Goal: Task Accomplishment & Management: Manage account settings

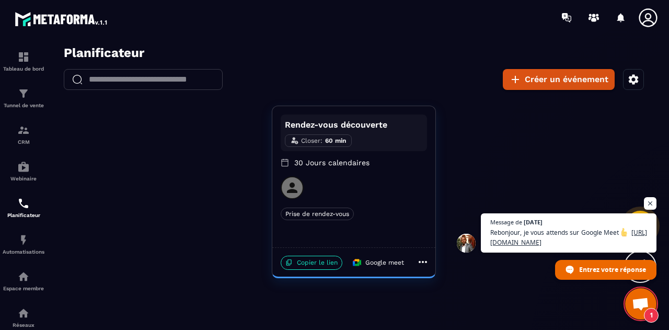
scroll to position [6159, 0]
click at [633, 80] on icon "button" at bounding box center [633, 79] width 13 height 13
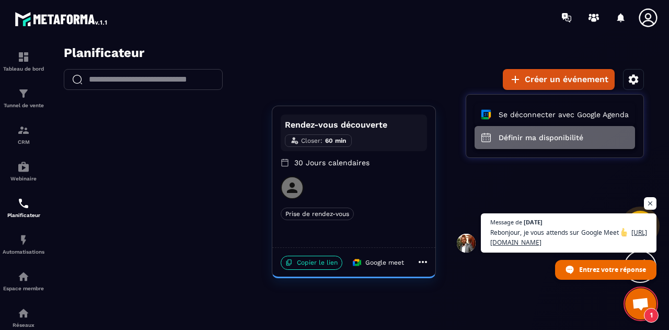
click at [546, 141] on button "Définir ma disponibilité" at bounding box center [555, 137] width 160 height 23
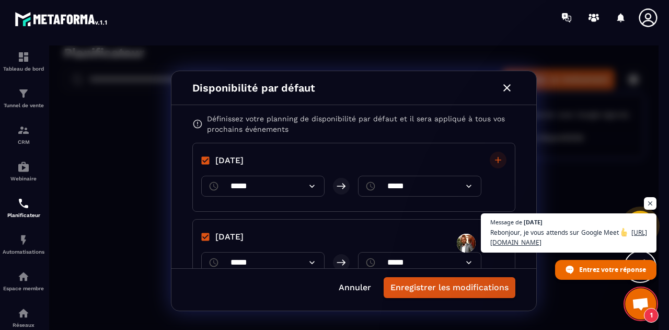
click at [651, 196] on div "Disponibilité par défaut Définissez votre planning de disponibilité par défaut …" at bounding box center [353, 190] width 609 height 291
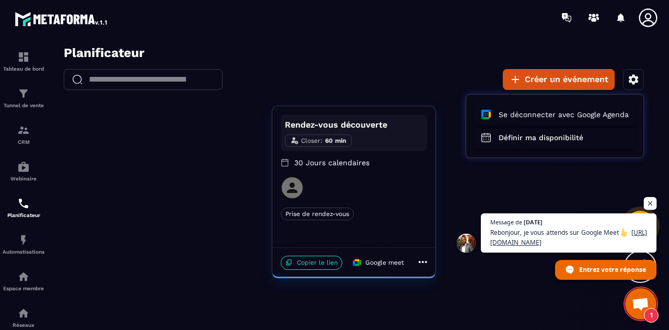
click at [651, 205] on span "Ouvrir le chat" at bounding box center [650, 203] width 13 height 13
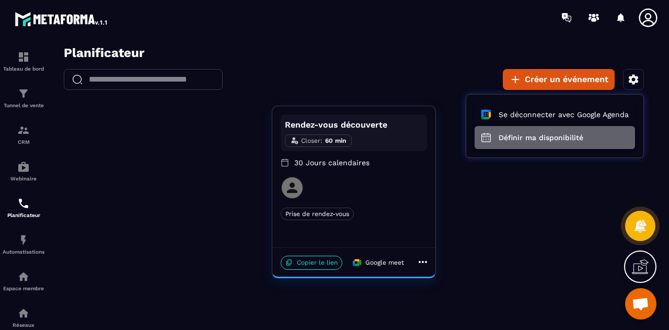
click at [576, 139] on button "Définir ma disponibilité" at bounding box center [555, 137] width 160 height 23
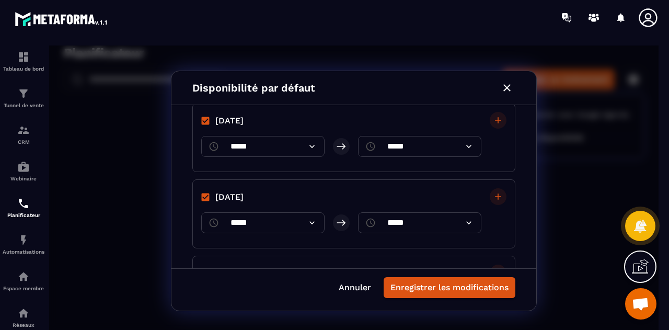
scroll to position [0, 0]
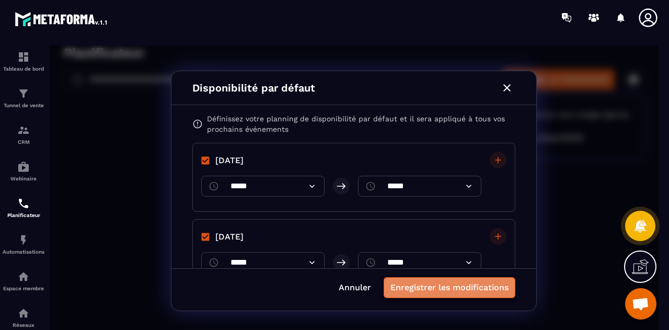
click at [438, 287] on button "Enregistrer les modifications" at bounding box center [450, 287] width 132 height 21
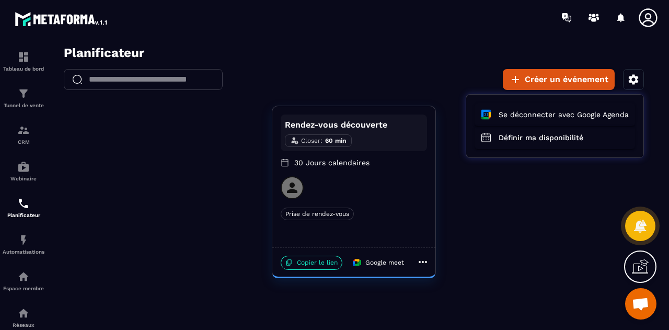
click at [316, 267] on div at bounding box center [353, 190] width 609 height 291
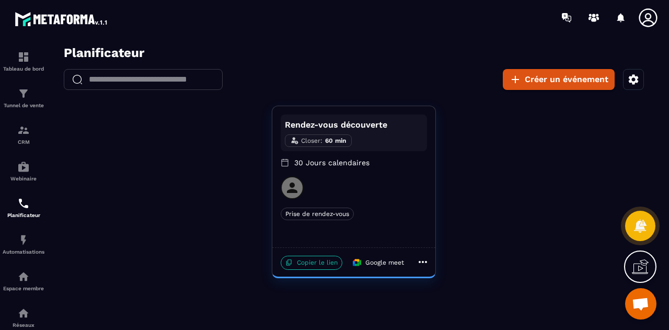
click at [311, 263] on p "Copier le lien" at bounding box center [312, 263] width 62 height 14
click at [637, 299] on span "Ouvrir le chat" at bounding box center [640, 304] width 17 height 15
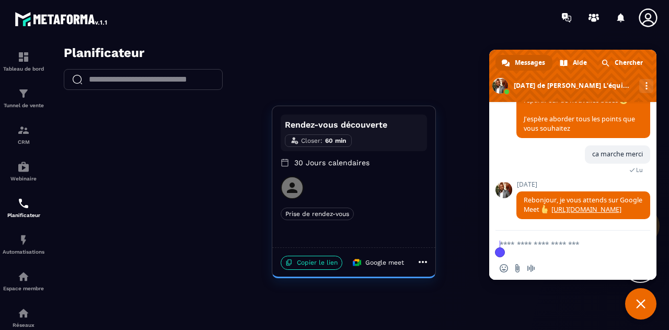
scroll to position [6215, 0]
click at [536, 238] on textarea "Entrez votre message..." at bounding box center [562, 243] width 125 height 26
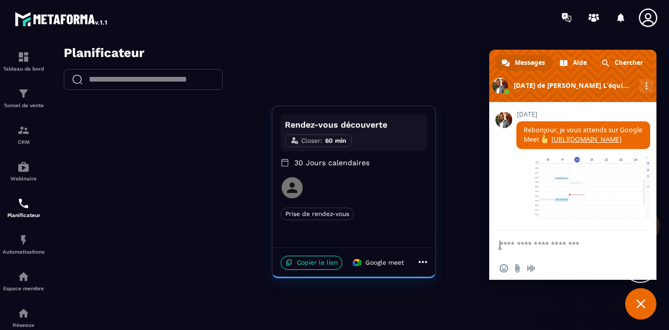
scroll to position [6285, 0]
drag, startPoint x: 551, startPoint y: 245, endPoint x: 581, endPoint y: 244, distance: 29.8
click at [581, 244] on textarea "Entrez votre message..." at bounding box center [562, 243] width 125 height 26
click at [636, 303] on span "Fermer le chat" at bounding box center [640, 303] width 31 height 31
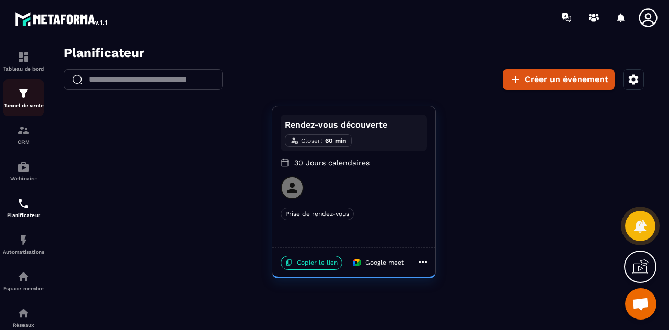
click at [24, 109] on link "Tunnel de vente" at bounding box center [24, 97] width 42 height 37
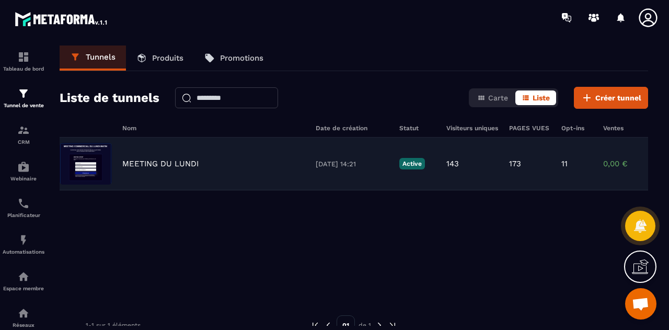
click at [225, 172] on div "MEETING DU [DATE] 14:21 Active 143 173 11 0,00 € 0" at bounding box center [354, 163] width 589 height 53
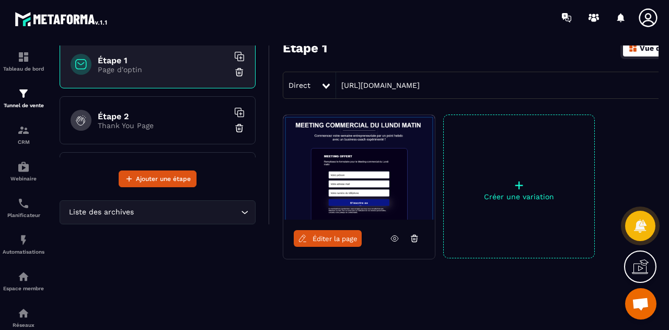
scroll to position [79, 0]
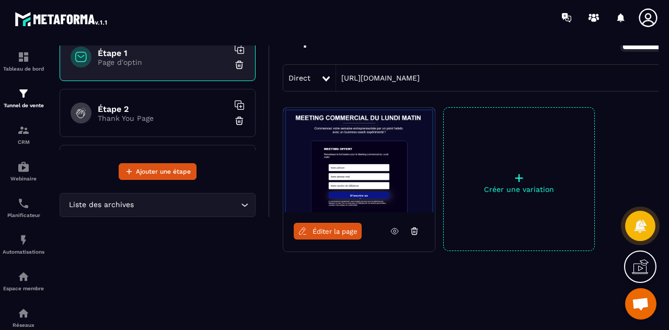
click at [343, 229] on span "Éditer la page" at bounding box center [335, 231] width 45 height 8
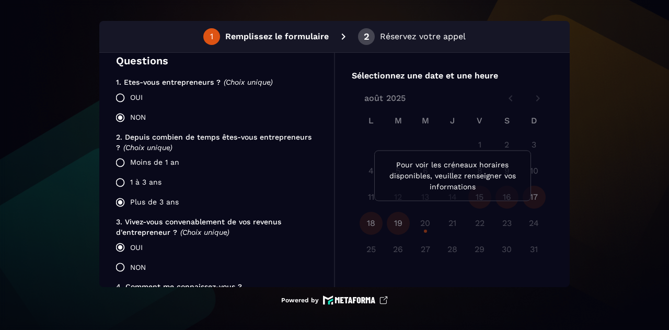
scroll to position [352, 0]
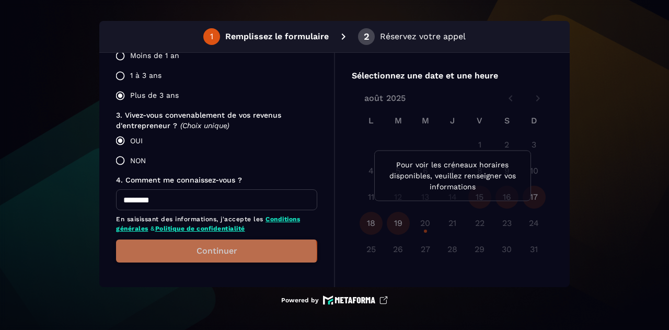
click at [215, 251] on button "Continuer" at bounding box center [216, 250] width 201 height 23
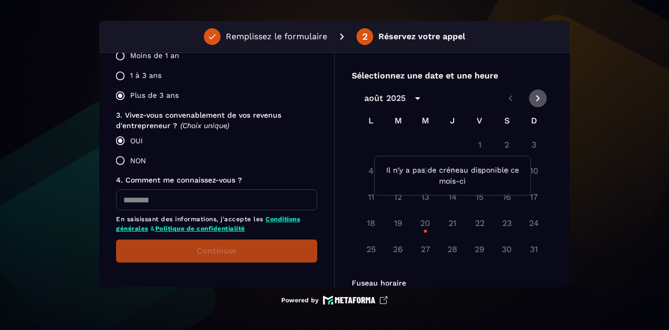
click at [537, 100] on icon "Next month" at bounding box center [538, 98] width 13 height 13
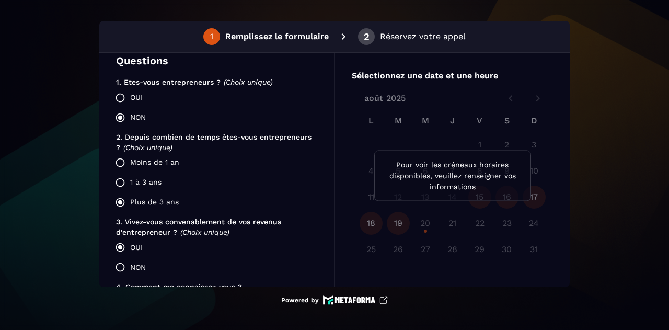
scroll to position [352, 0]
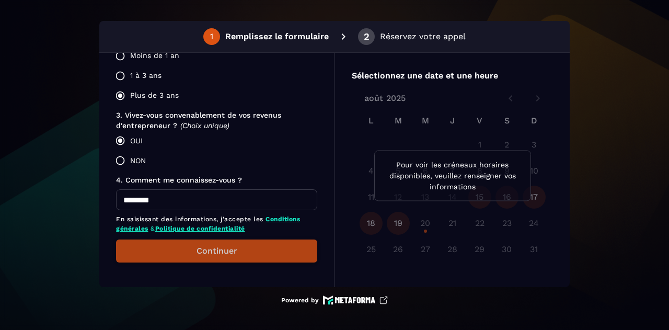
click at [186, 255] on button "Continuer" at bounding box center [216, 250] width 201 height 23
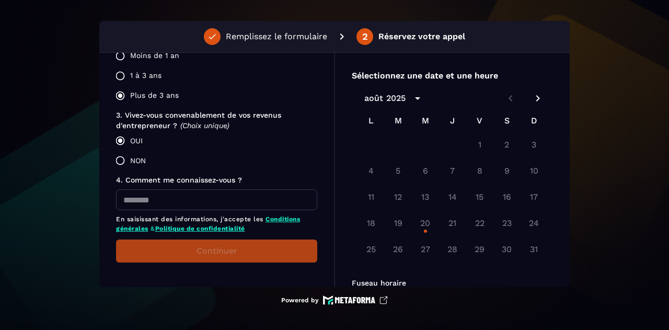
click at [536, 101] on icon "Next month" at bounding box center [538, 98] width 13 height 13
